Goal: Navigation & Orientation: Go to known website

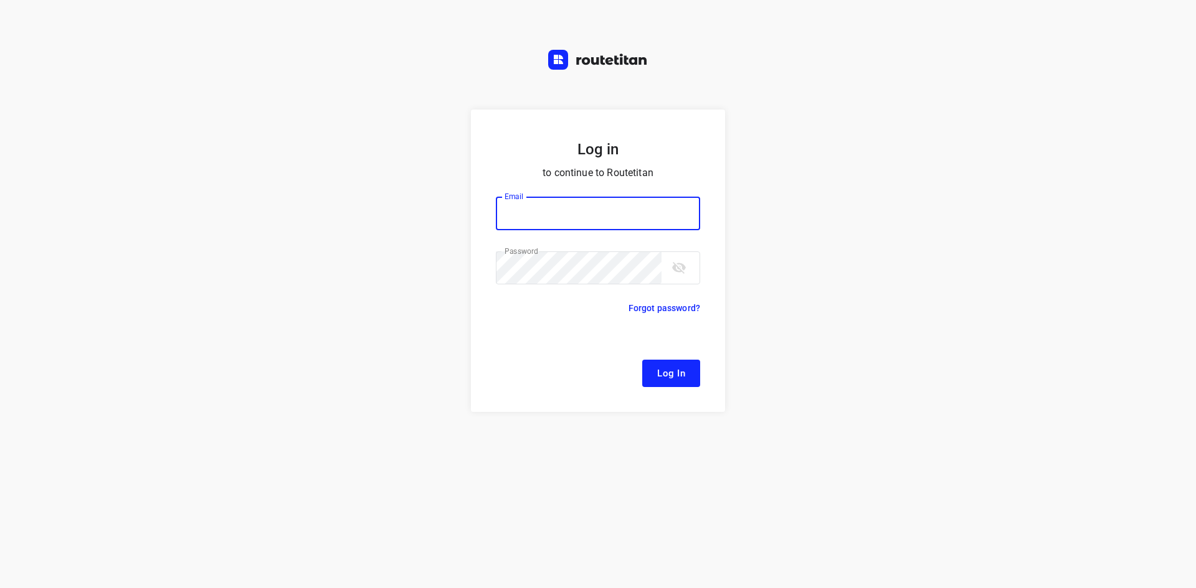
type input "[EMAIL_ADDRESS][DOMAIN_NAME]"
click at [660, 372] on span "Log In" at bounding box center [671, 374] width 28 height 16
drag, startPoint x: 908, startPoint y: 162, endPoint x: 852, endPoint y: 62, distance: 114.3
click at [908, 155] on div "Log in to continue to Routetitan Email [EMAIL_ADDRESS][DOMAIN_NAME] Email ​ Pas…" at bounding box center [598, 349] width 1196 height 479
